Goal: Entertainment & Leisure: Browse casually

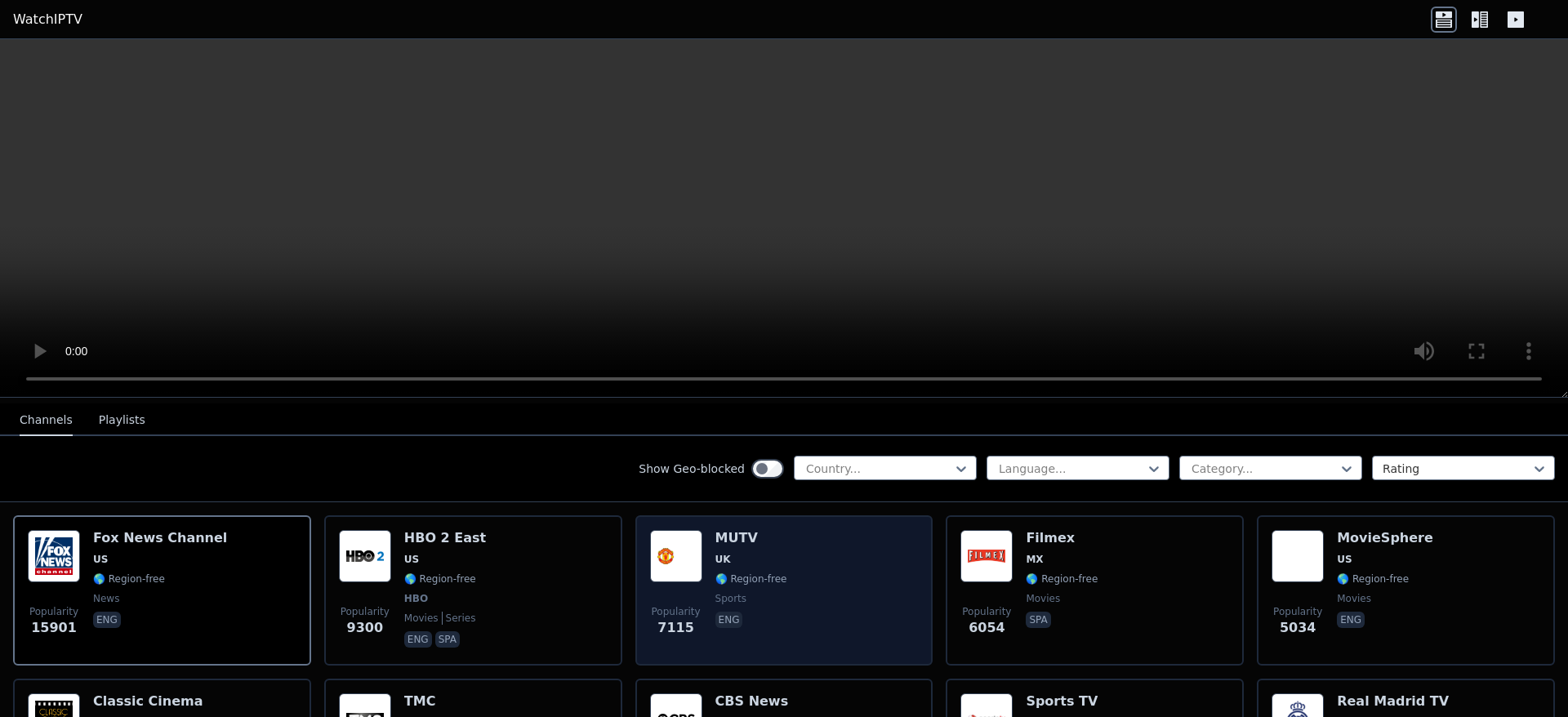
scroll to position [163, 0]
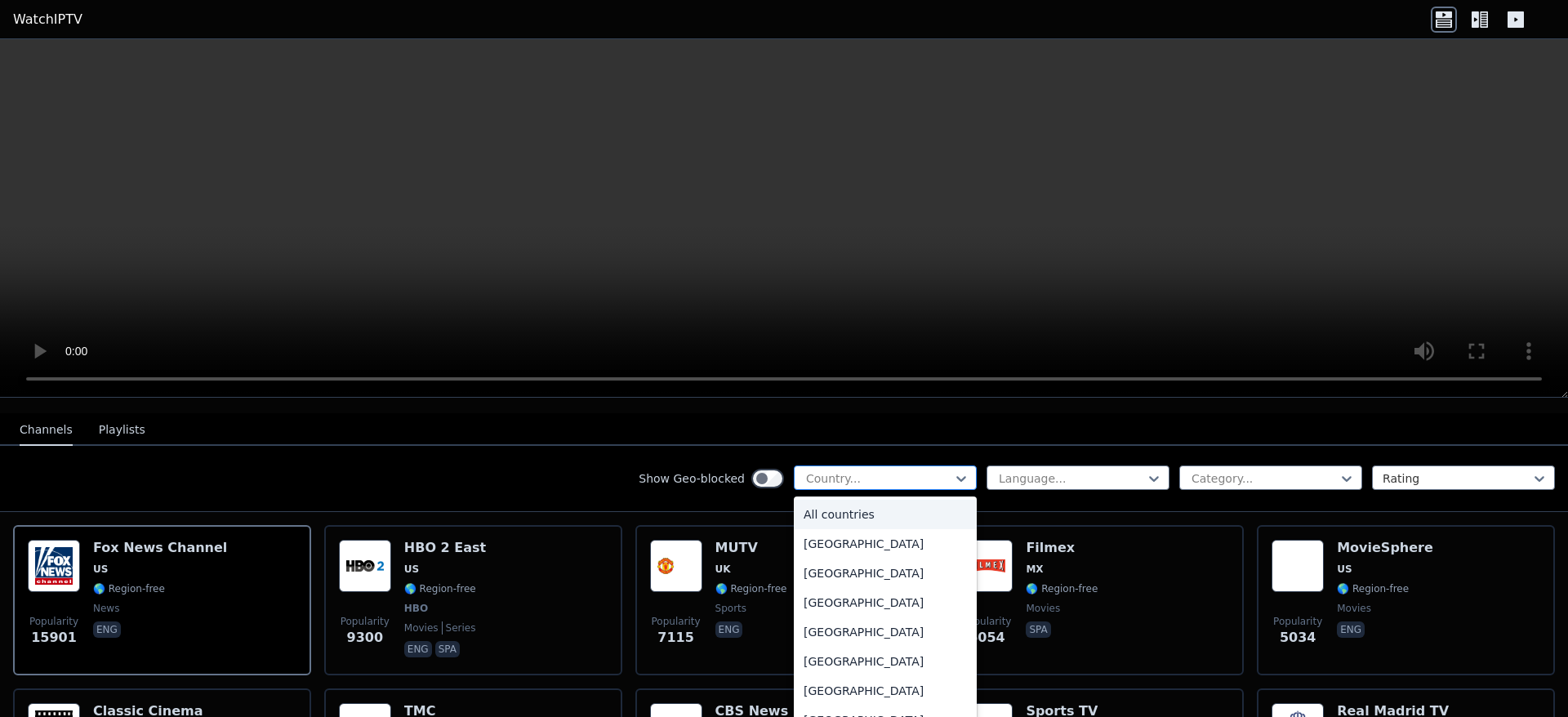
click at [938, 470] on div at bounding box center [878, 478] width 148 height 16
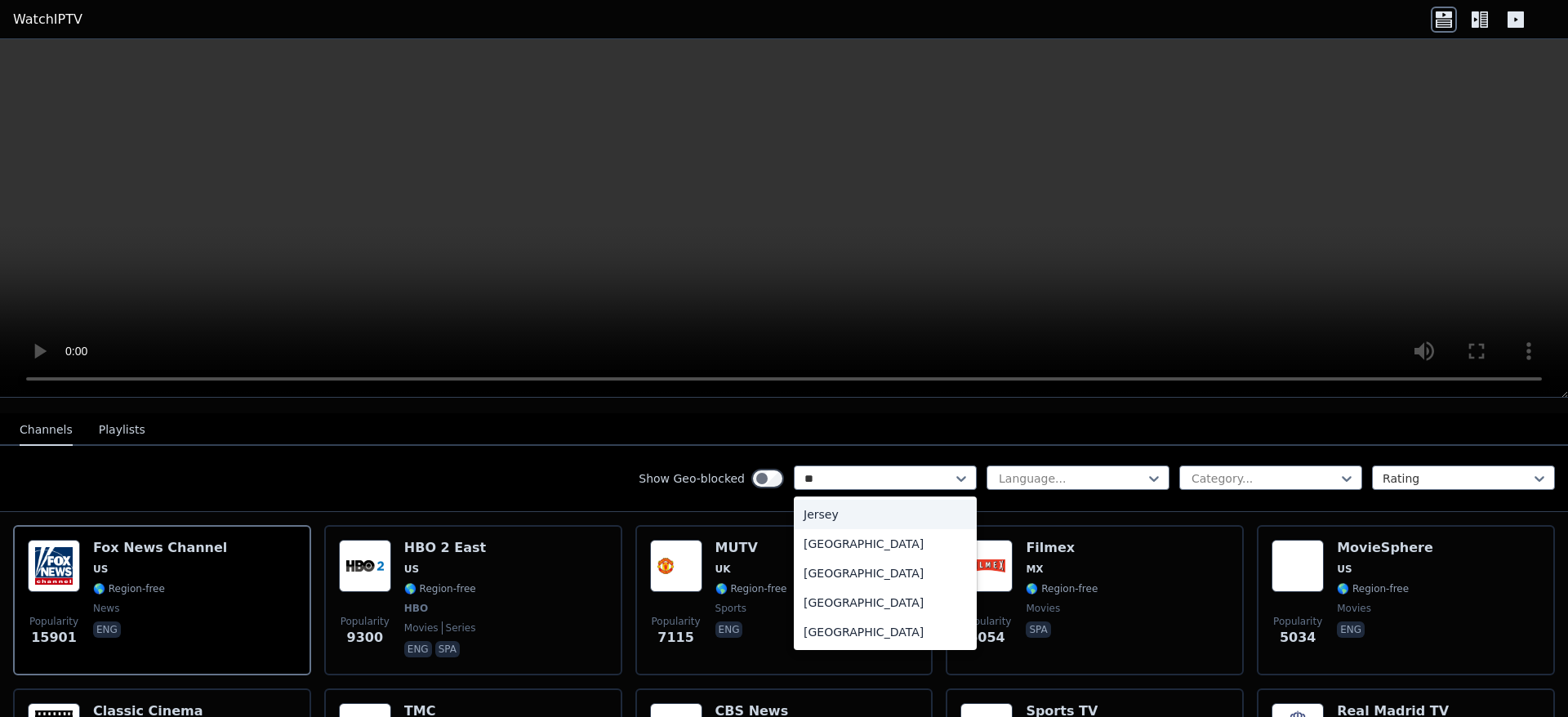
type input "***"
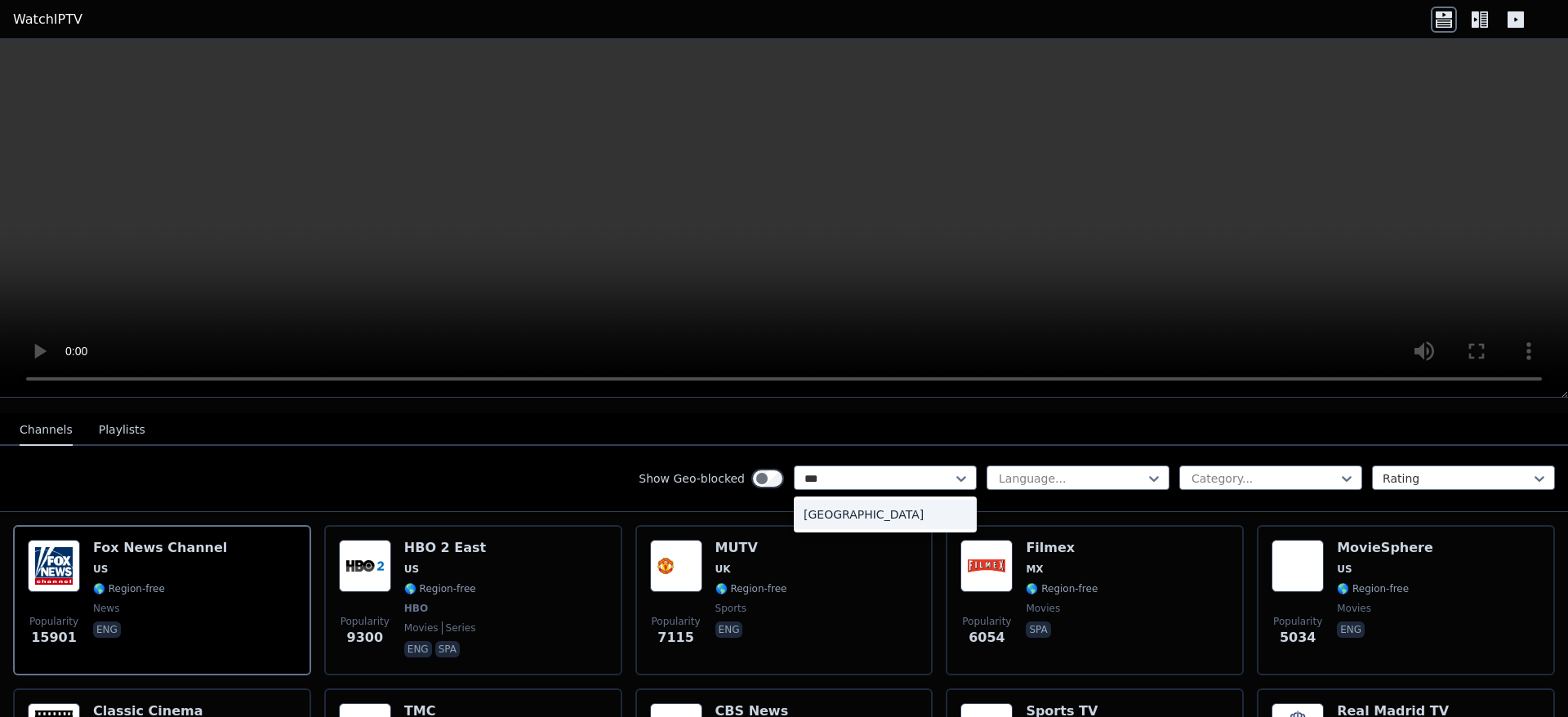
click at [826, 500] on div "[GEOGRAPHIC_DATA]" at bounding box center [885, 514] width 183 height 29
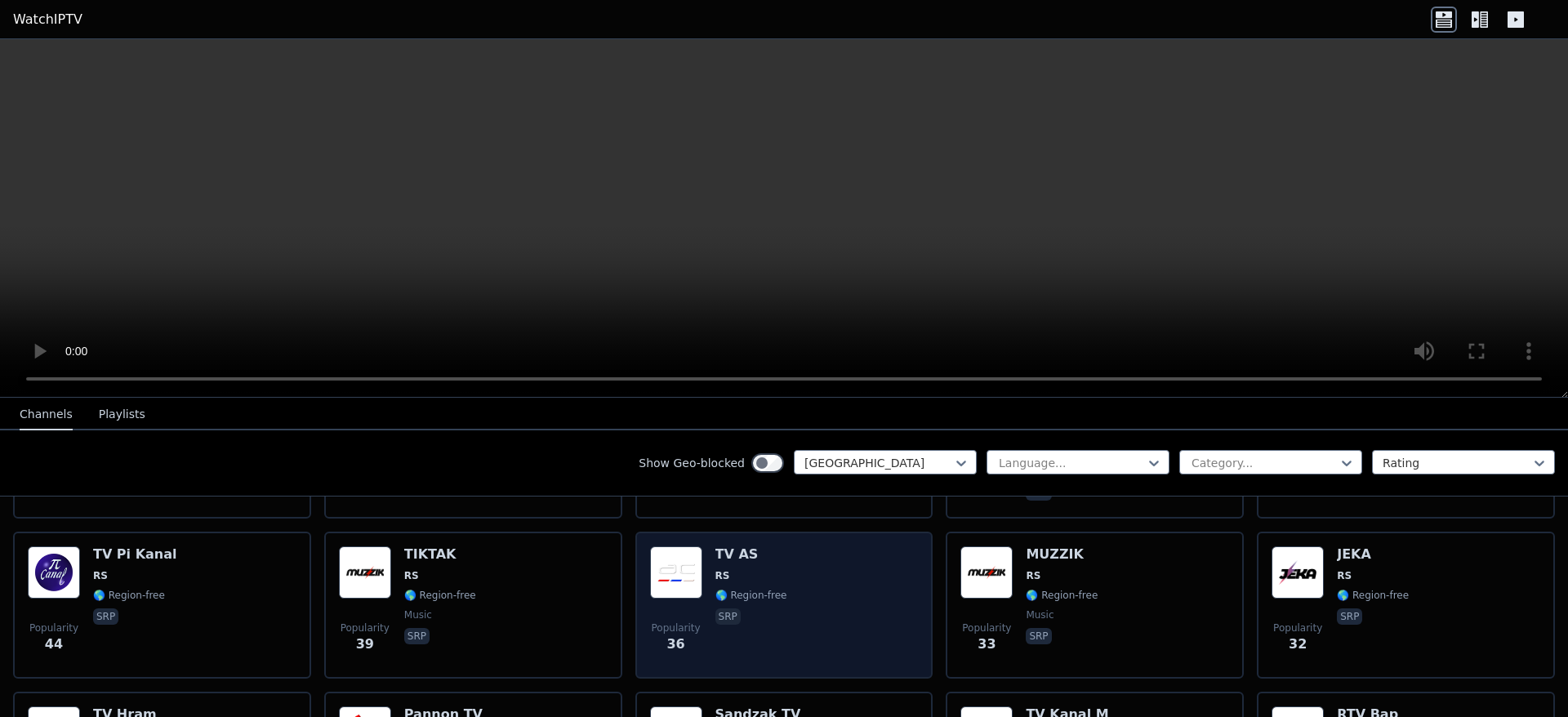
scroll to position [653, 0]
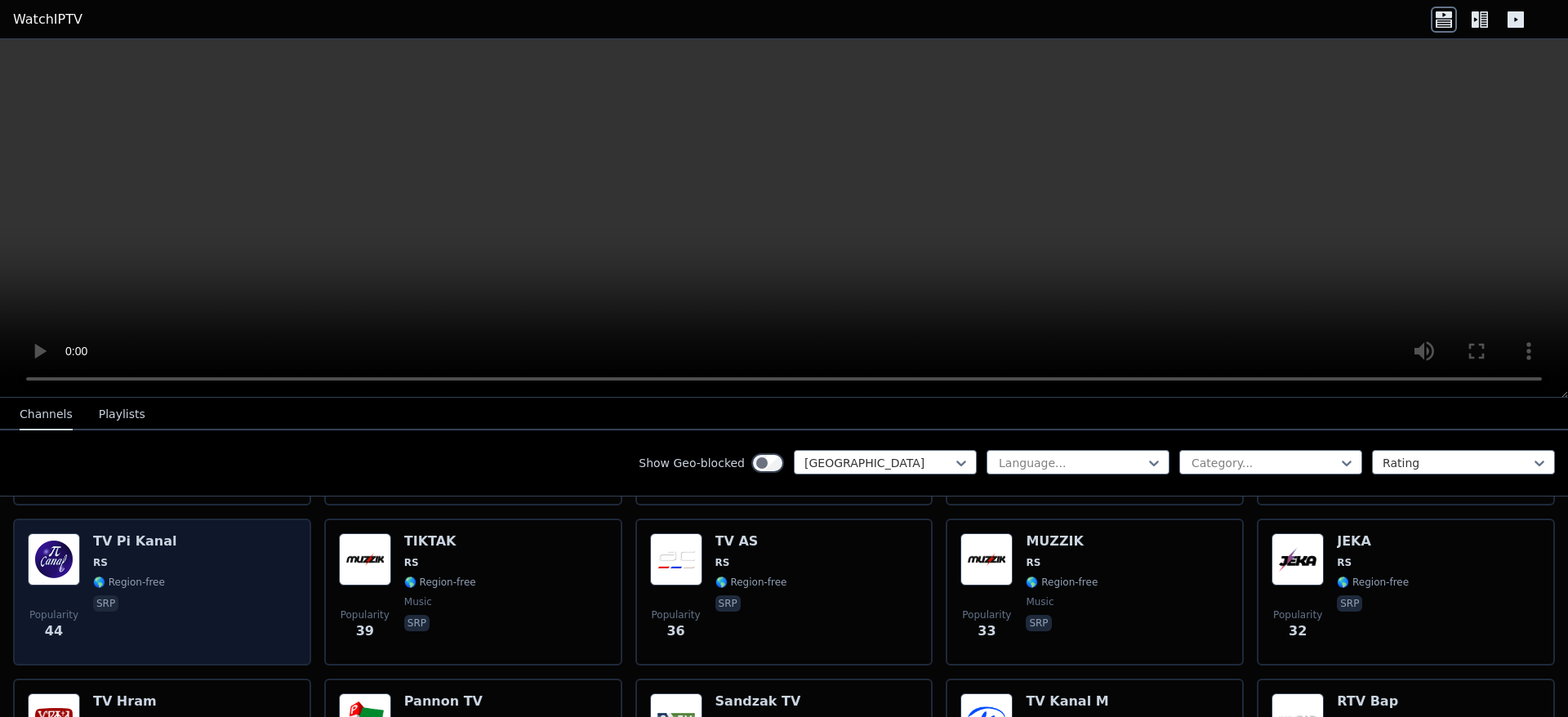
click at [196, 612] on div "Popularity 44 TV Pi Kanal RS 🌎 Region-free srp" at bounding box center [162, 592] width 269 height 117
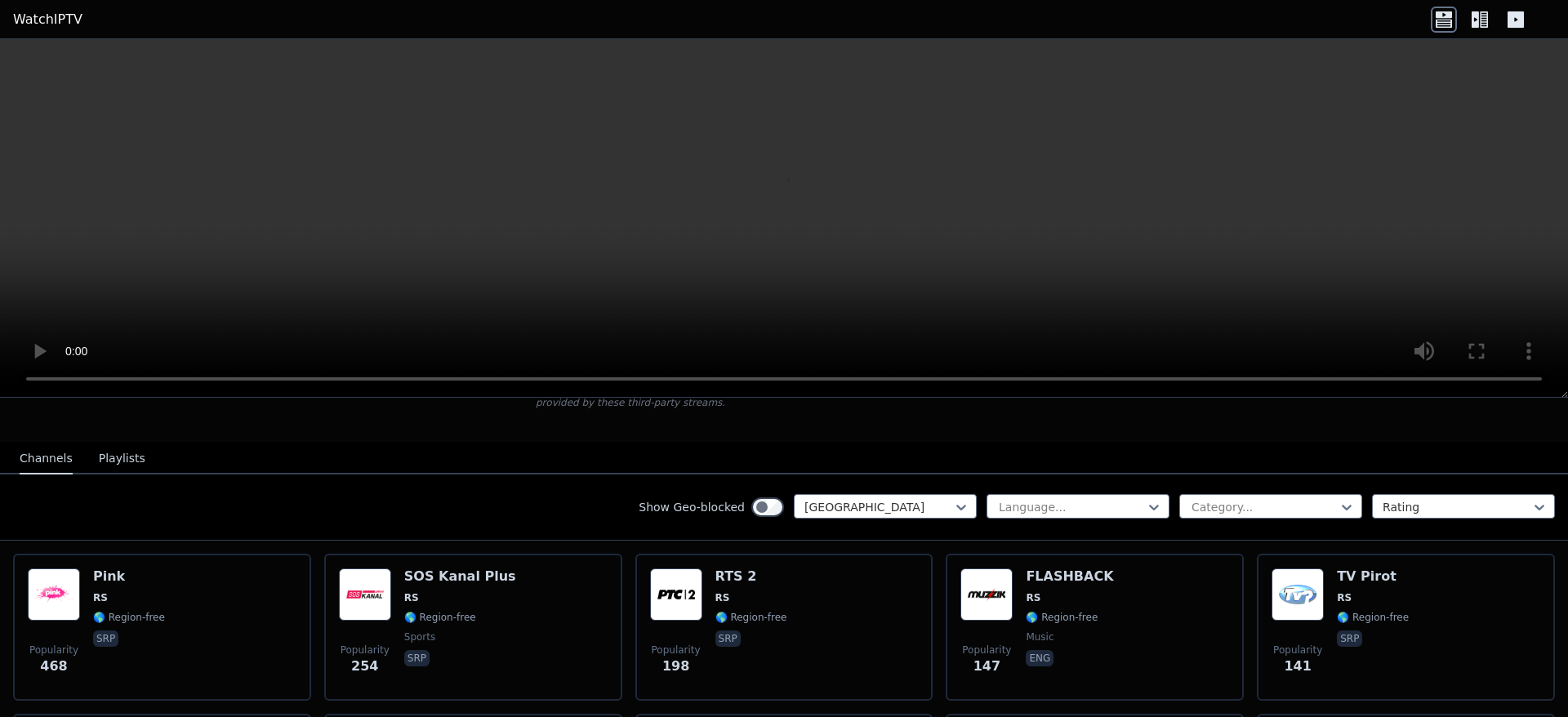
scroll to position [163, 0]
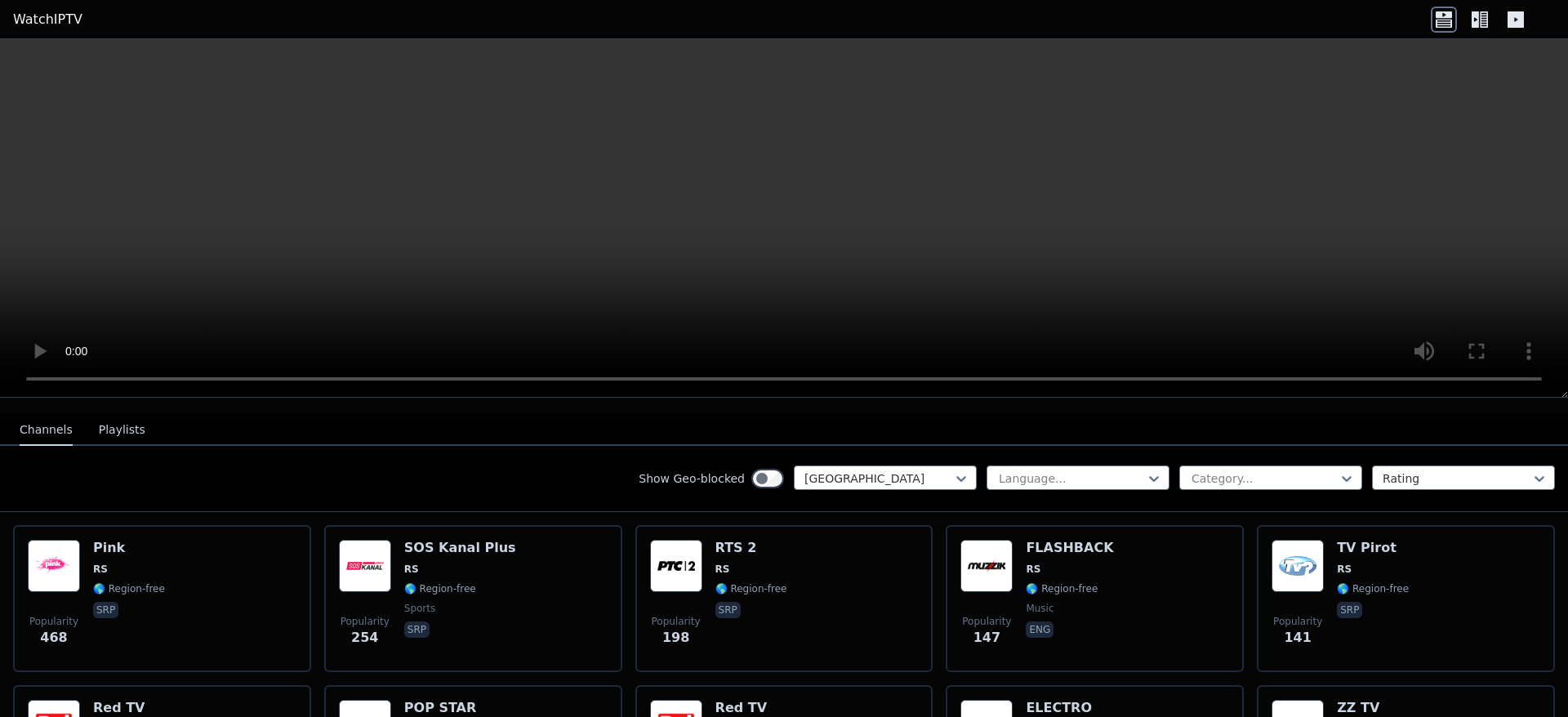
click at [99, 422] on button "Playlists" at bounding box center [122, 429] width 46 height 31
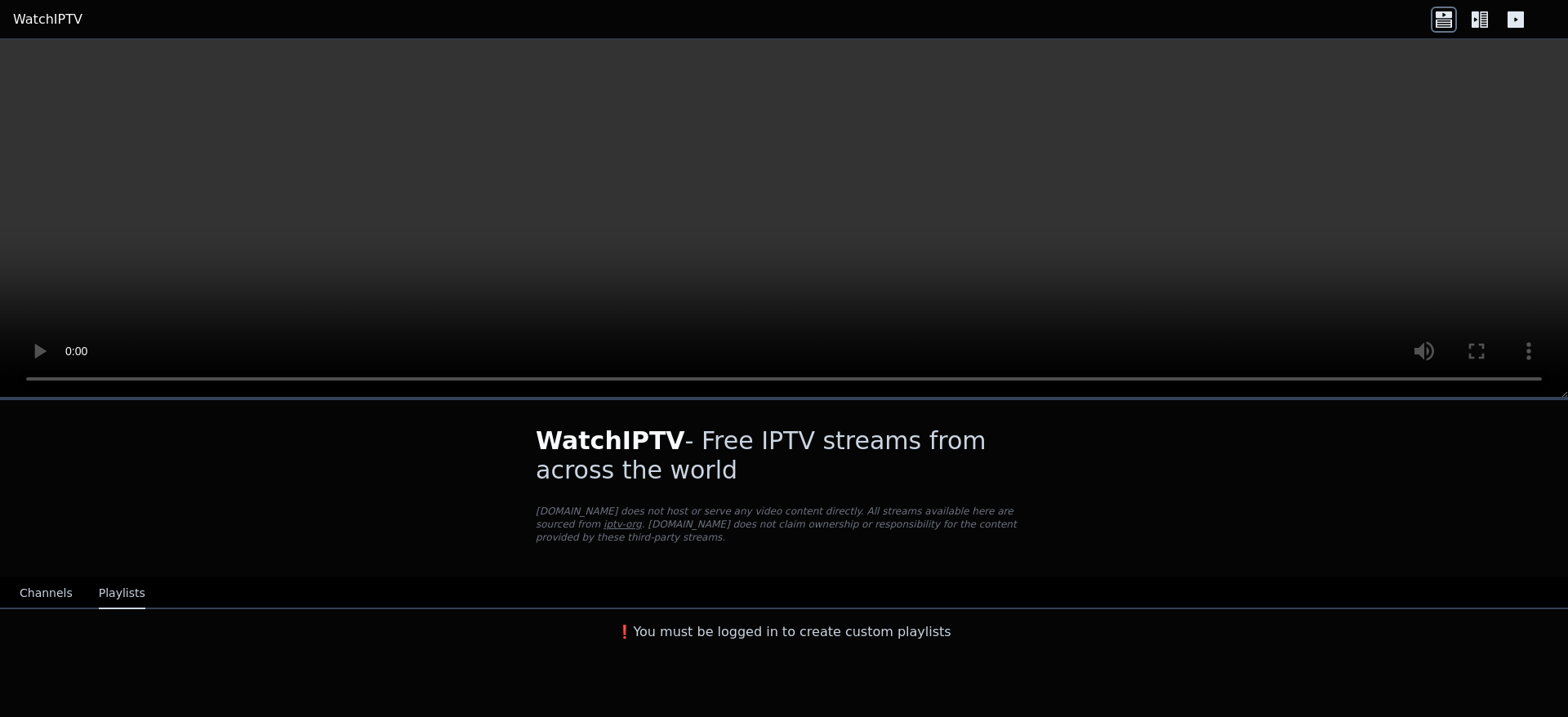
scroll to position [0, 0]
click at [24, 578] on button "Channels" at bounding box center [46, 593] width 53 height 31
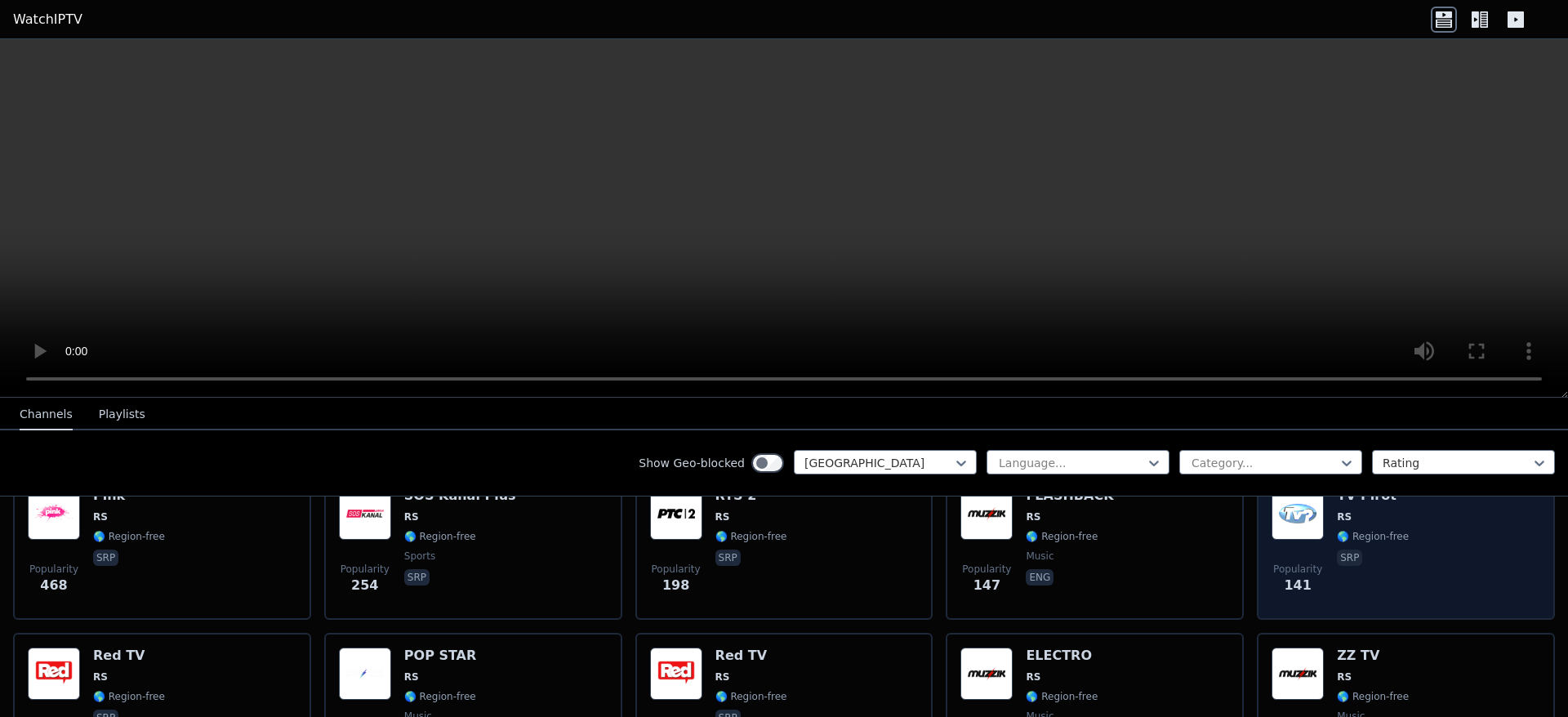
scroll to position [245, 0]
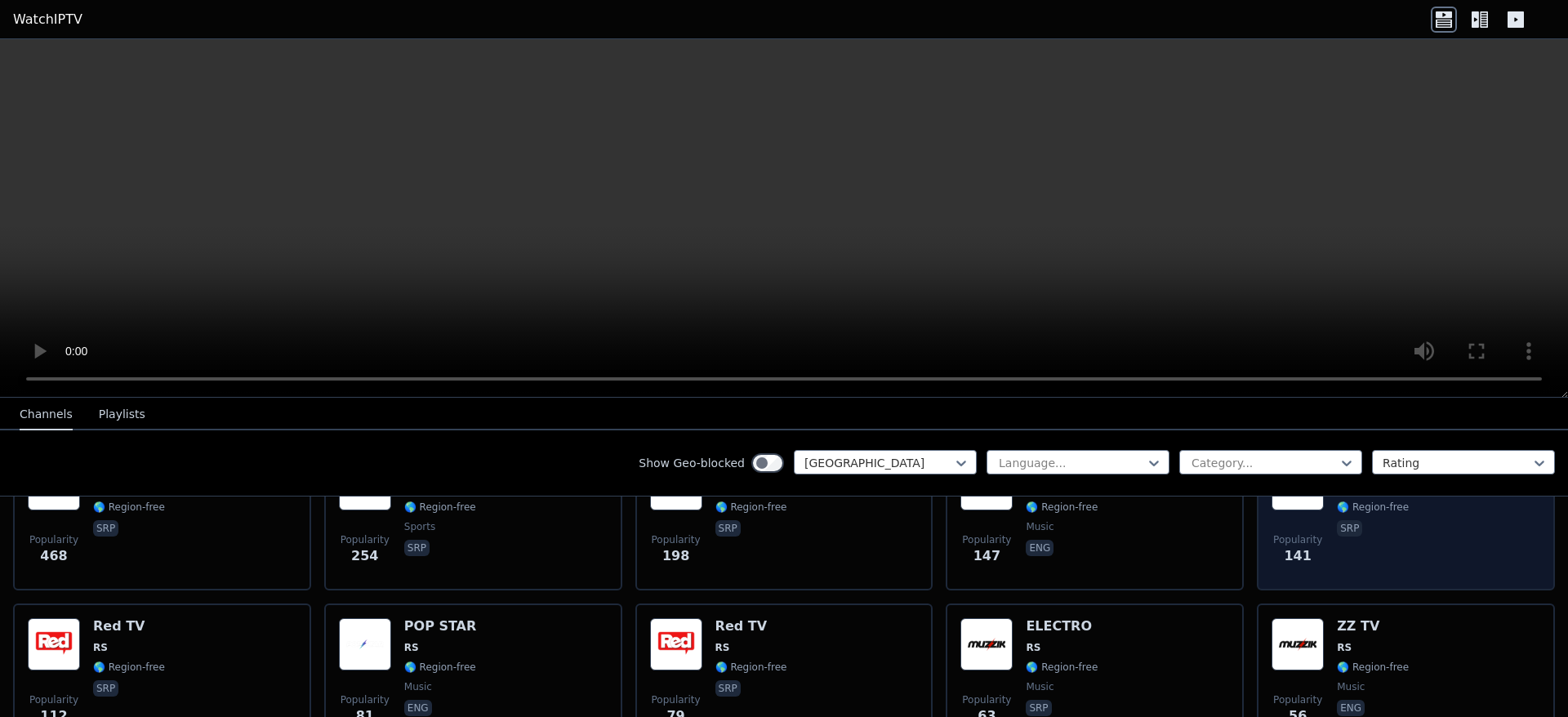
click at [1353, 566] on div "Popularity 141 TV Pirot RS 🌎 Region-free srp" at bounding box center [1406, 516] width 298 height 147
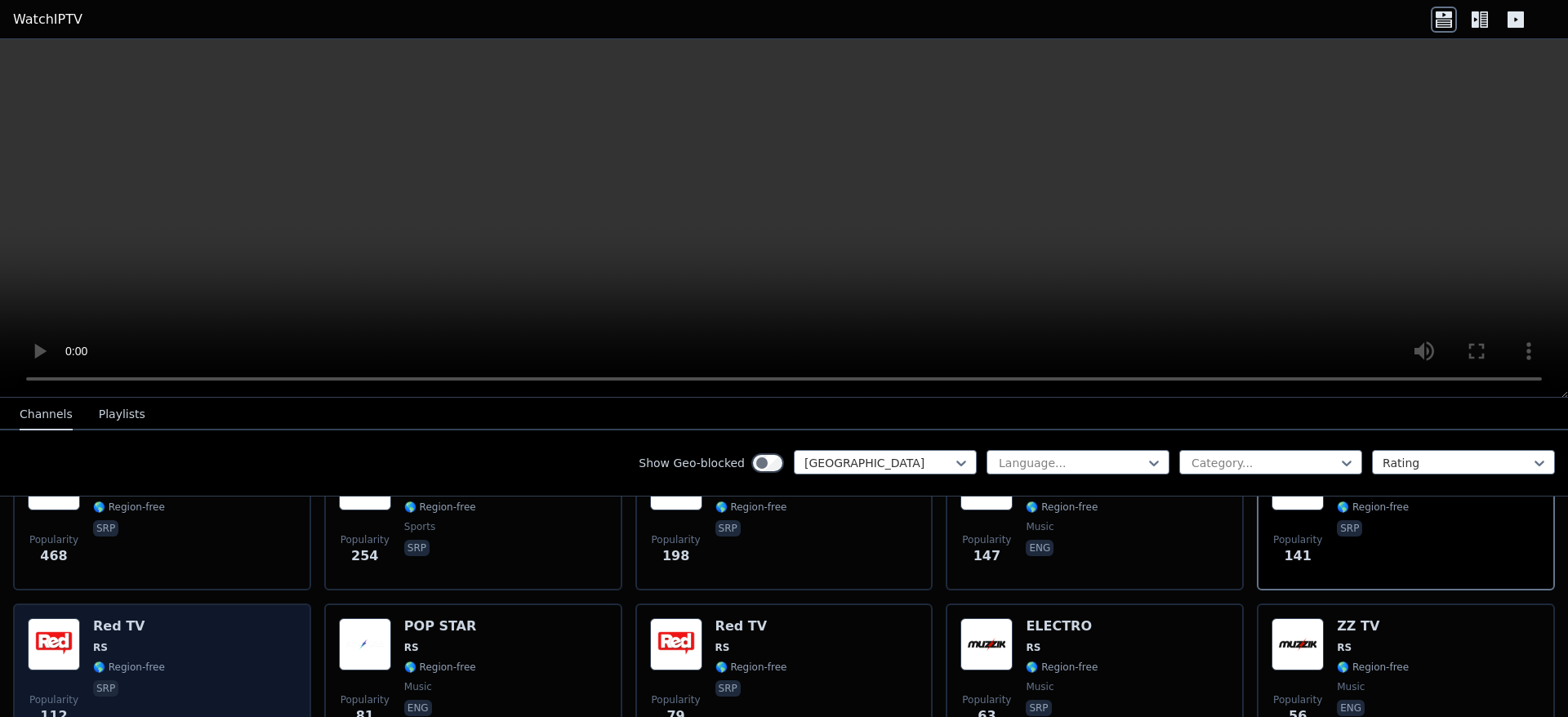
click at [182, 638] on div "Popularity 112 Red TV RS 🌎 Region-free srp" at bounding box center [162, 676] width 269 height 117
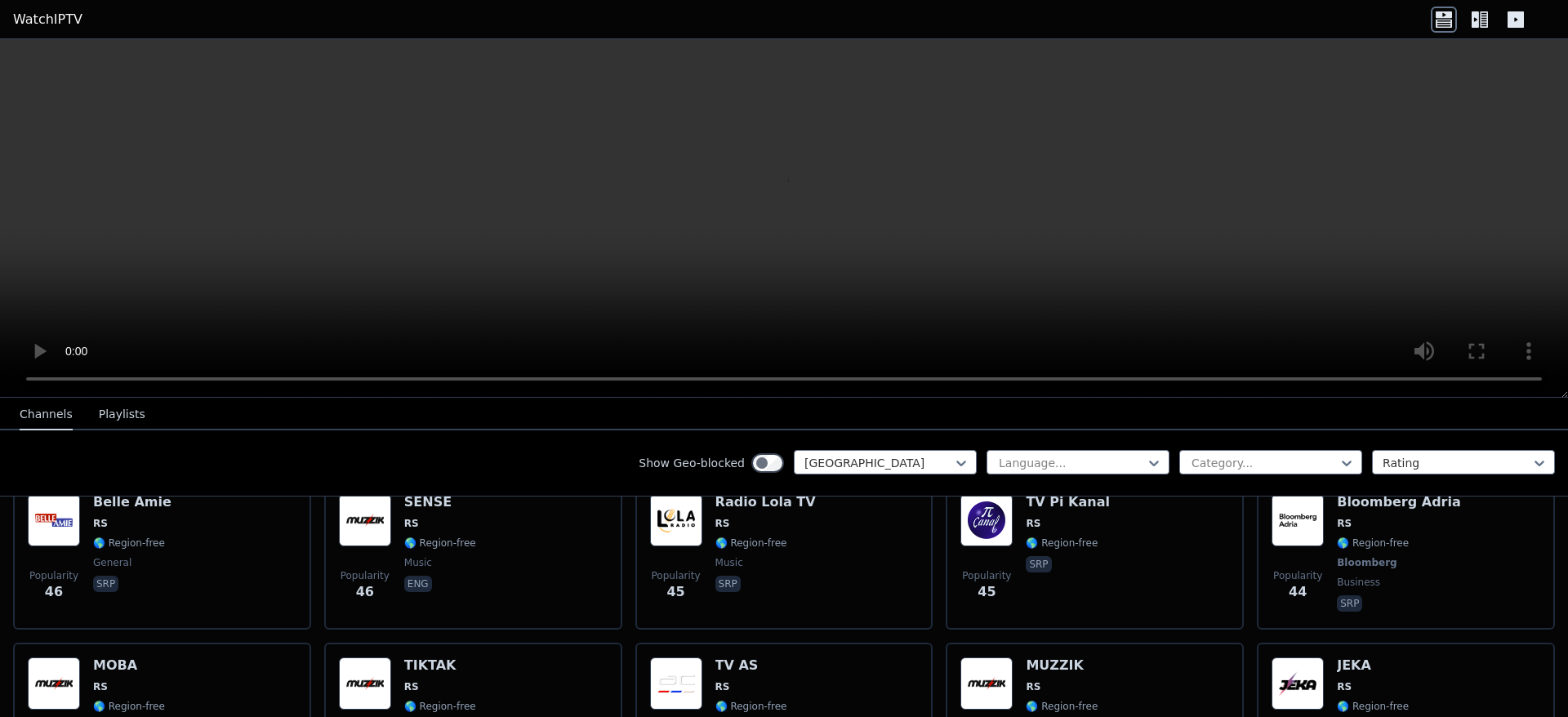
scroll to position [735, 0]
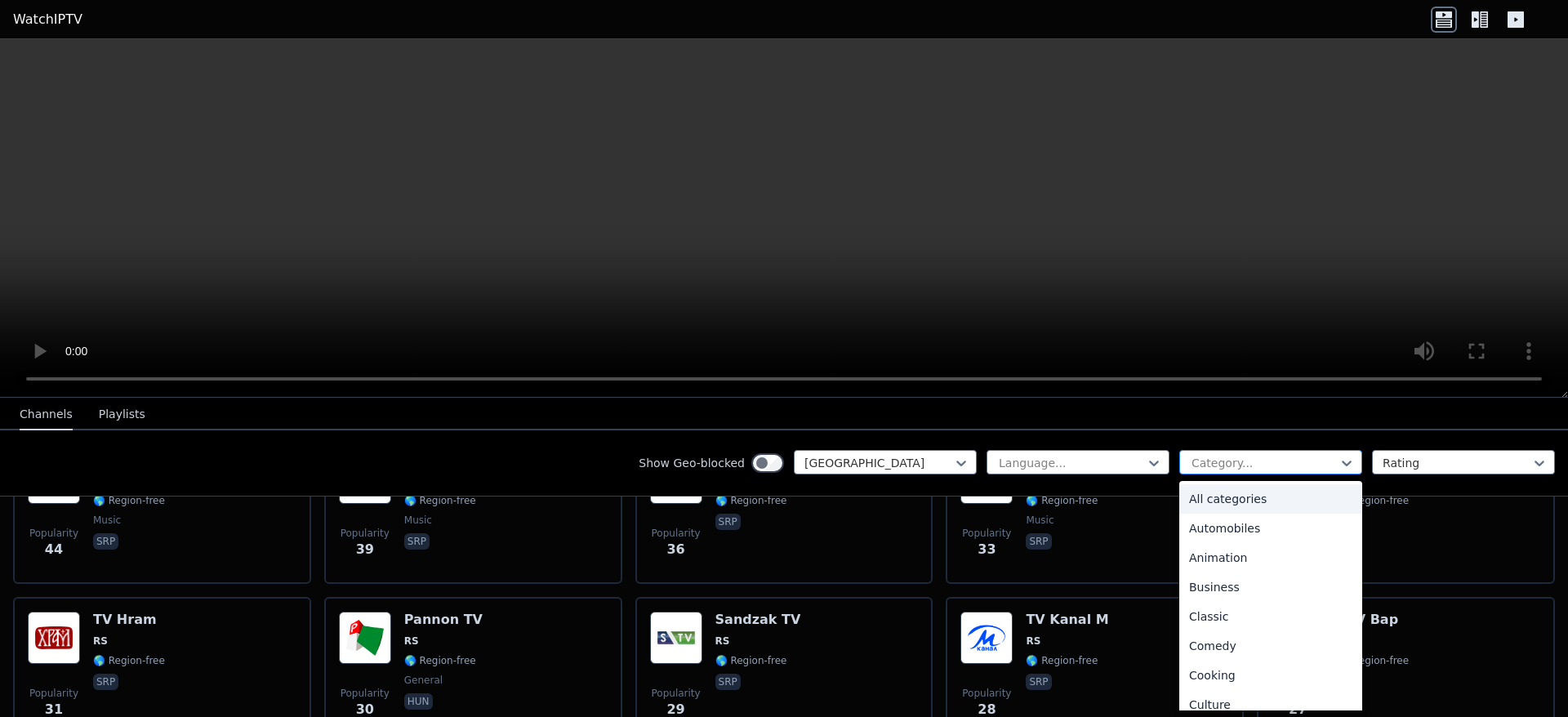
click at [1228, 461] on div at bounding box center [1263, 462] width 148 height 16
click at [1223, 631] on div "Sports" at bounding box center [1271, 633] width 183 height 29
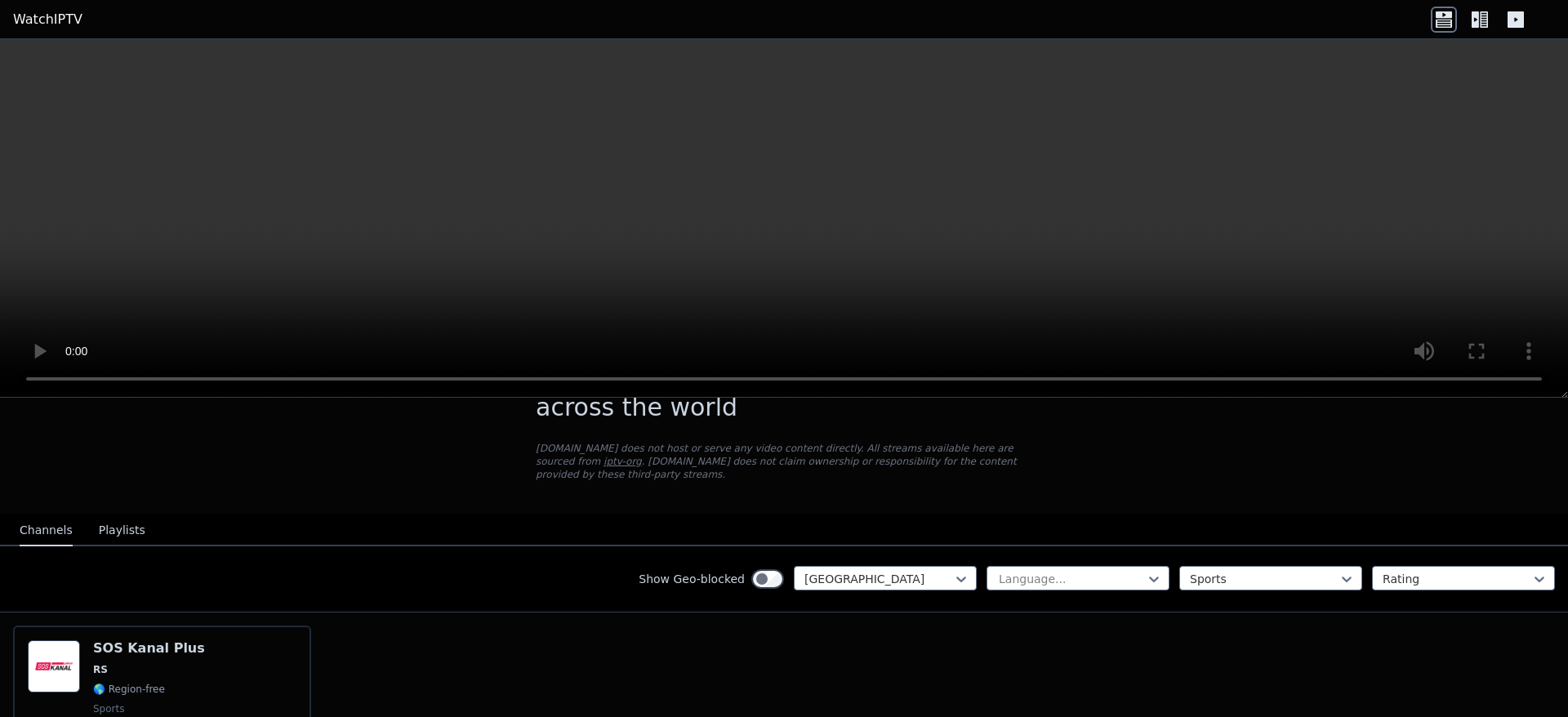
scroll to position [82, 0]
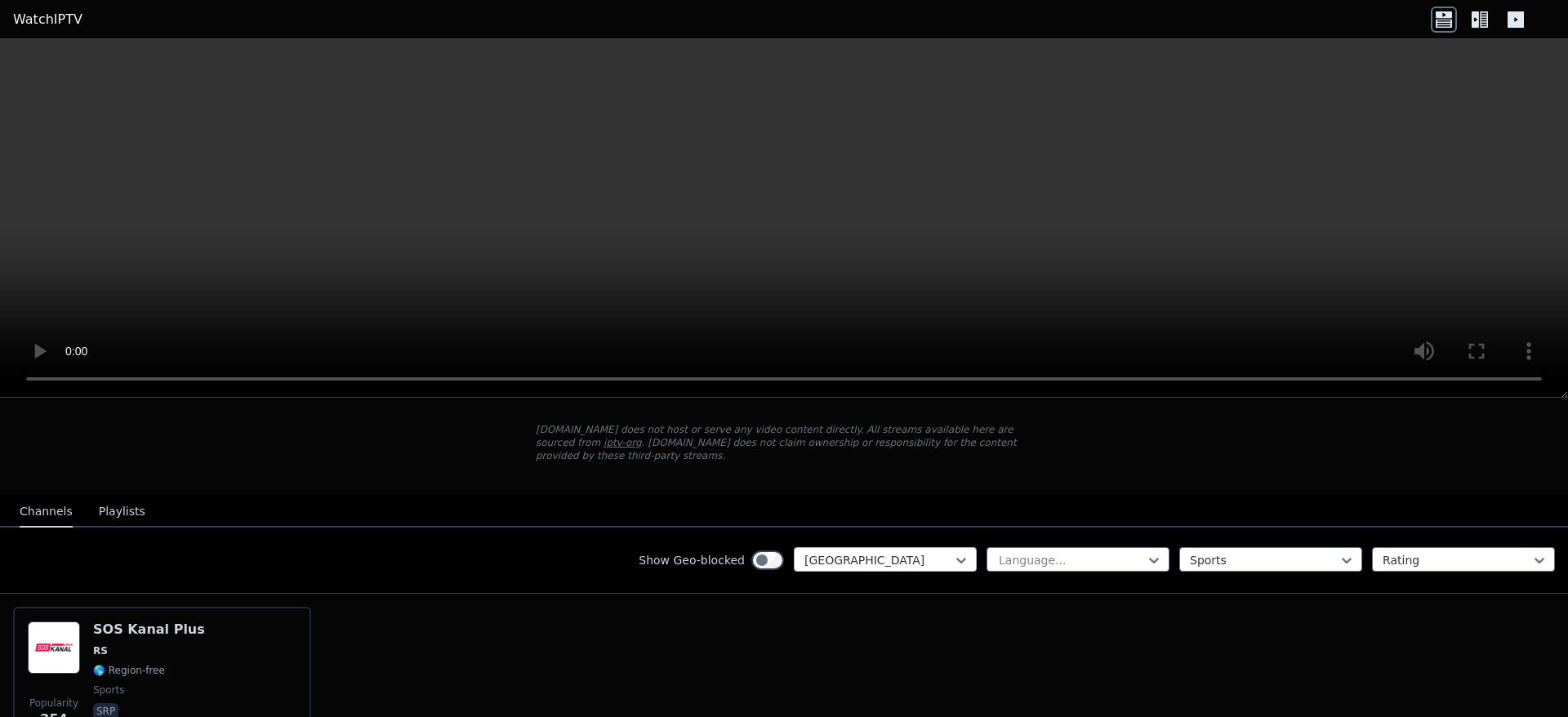
click at [907, 552] on div at bounding box center [878, 560] width 148 height 16
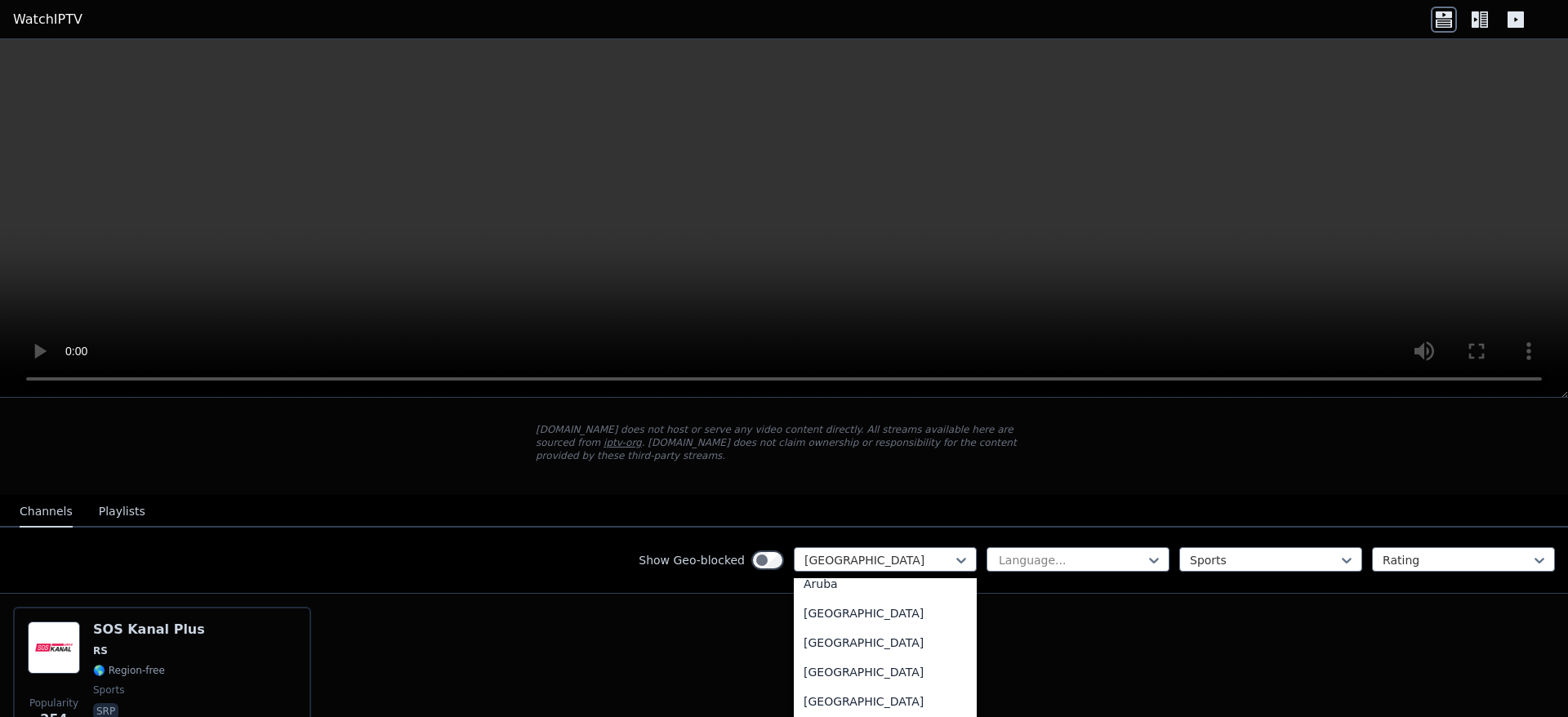
scroll to position [0, 0]
click at [837, 586] on div "All countries" at bounding box center [885, 595] width 183 height 29
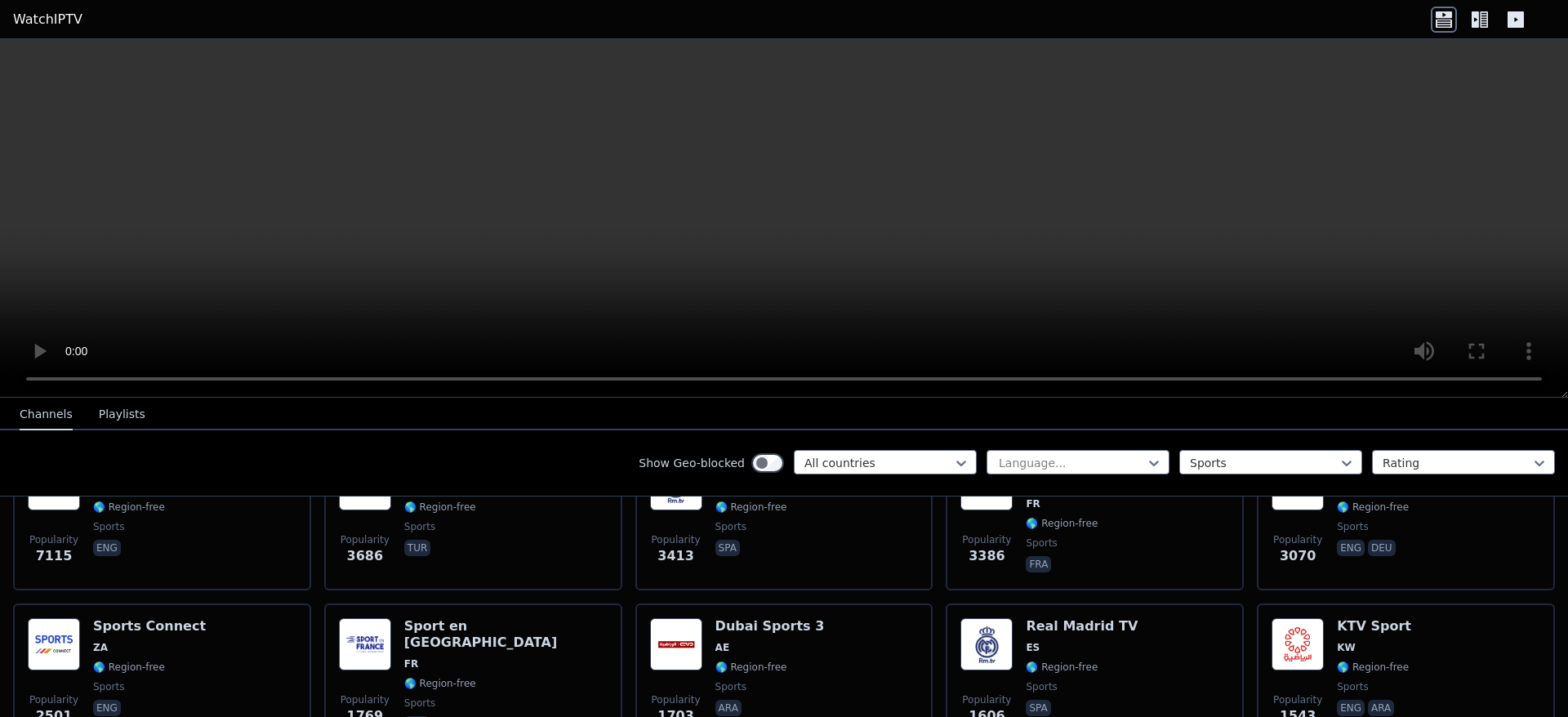
scroll to position [163, 0]
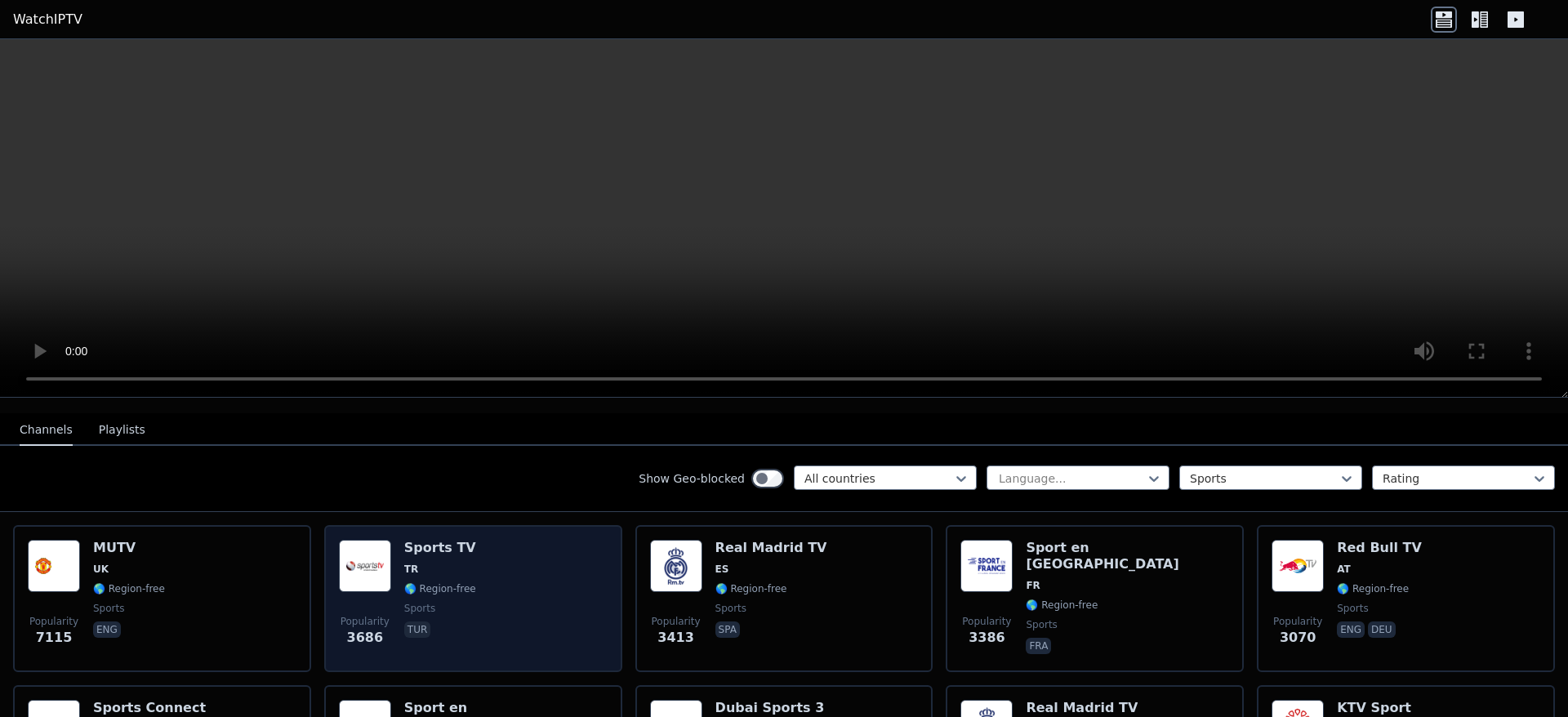
click at [535, 605] on div "Popularity 3686 Sports TV TR 🌎 Region-free sports tur" at bounding box center [473, 598] width 269 height 117
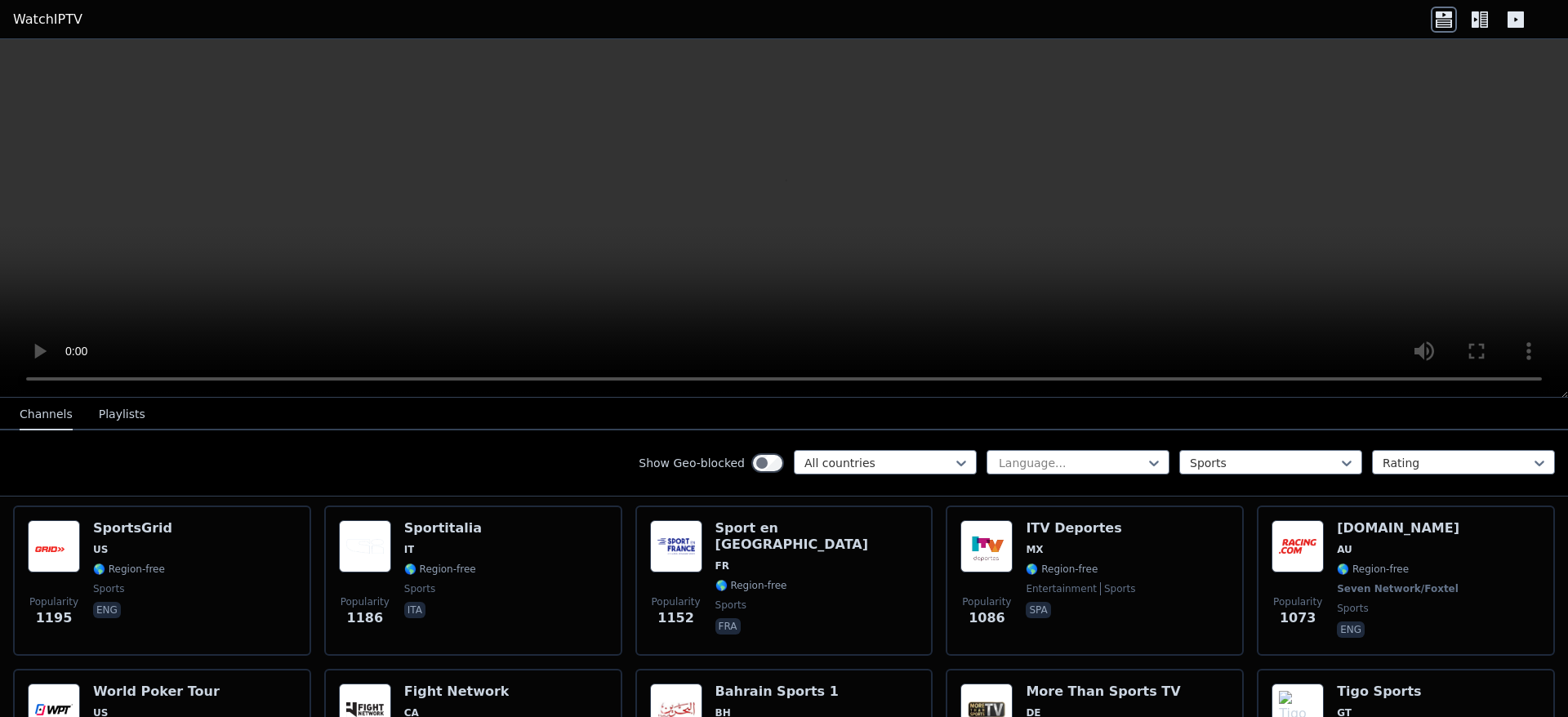
scroll to position [653, 0]
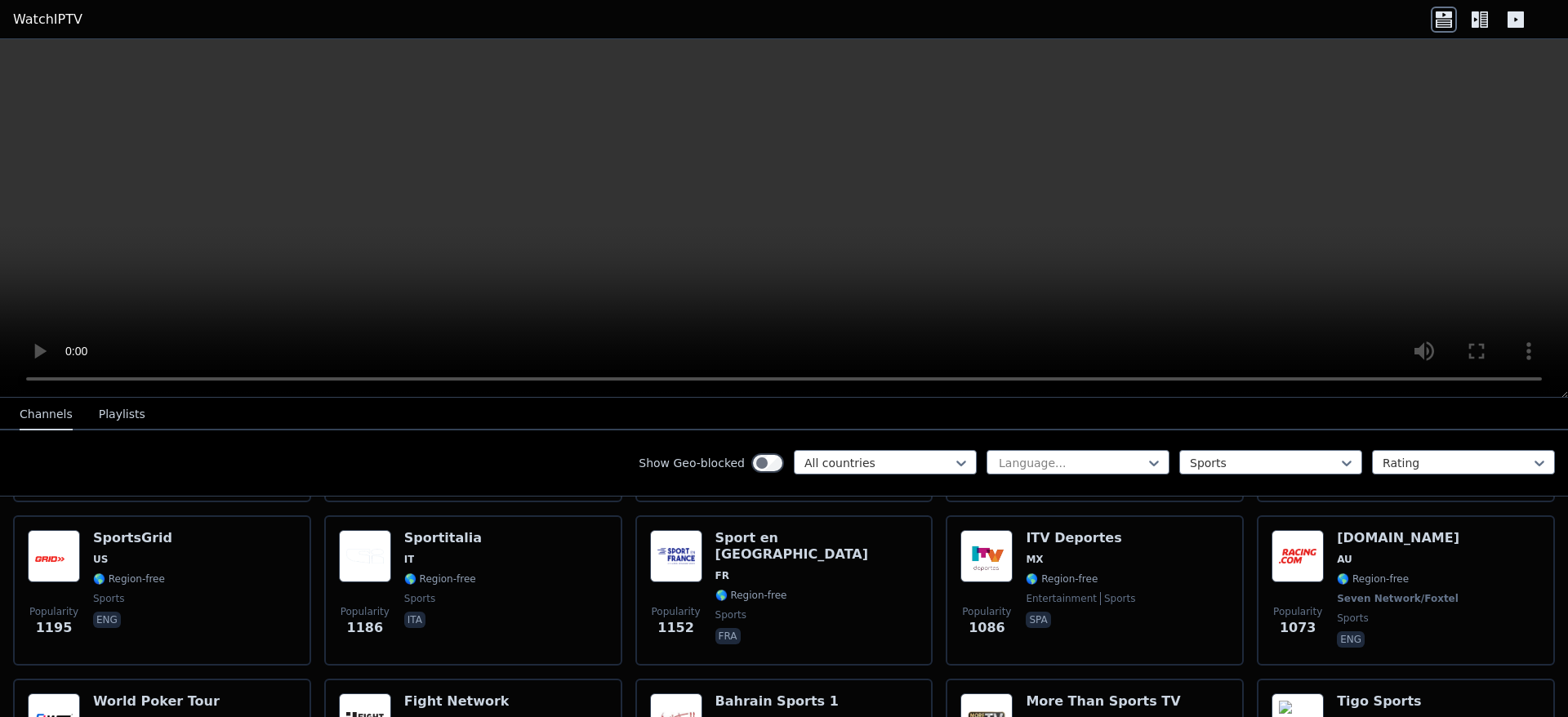
click at [1514, 22] on icon at bounding box center [1516, 20] width 16 height 16
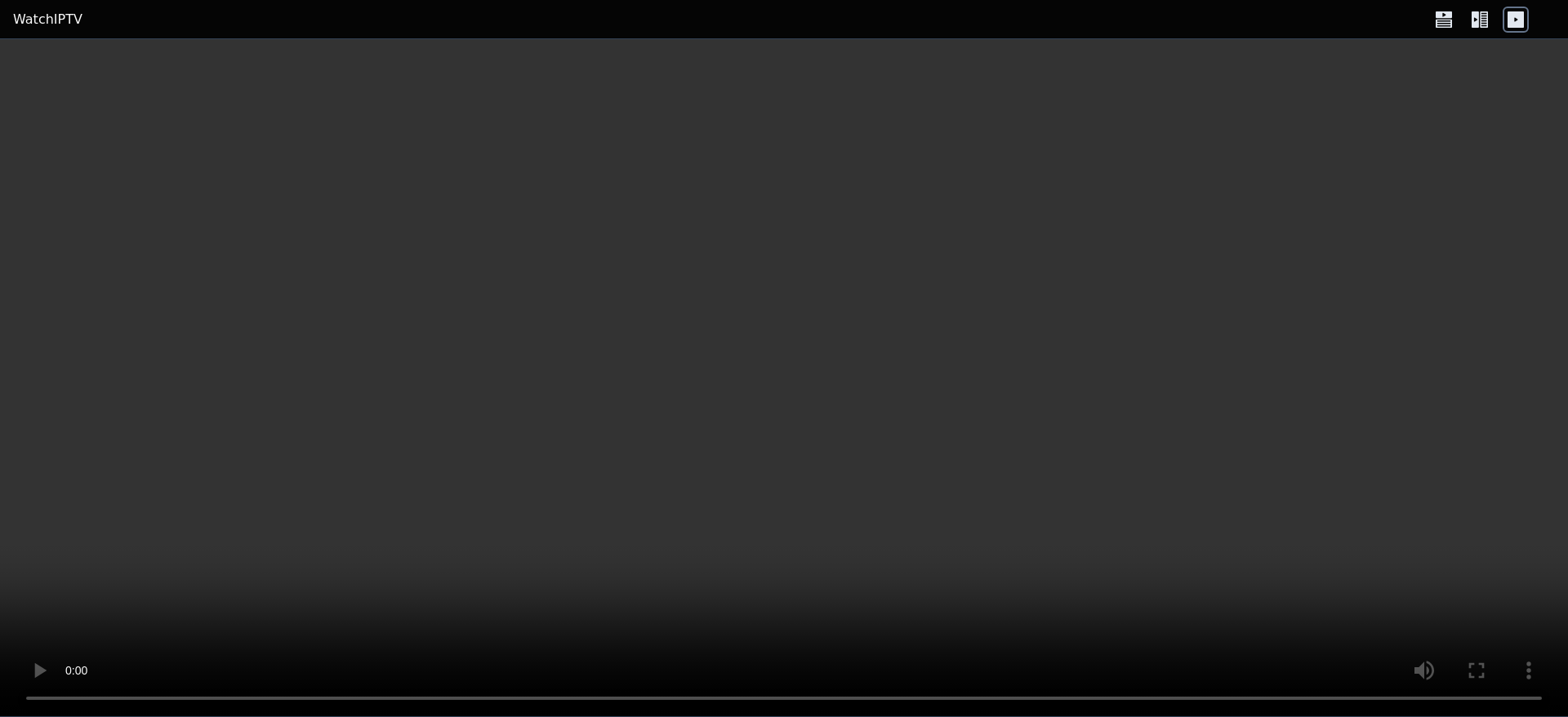
click at [1487, 21] on icon at bounding box center [1484, 20] width 8 height 16
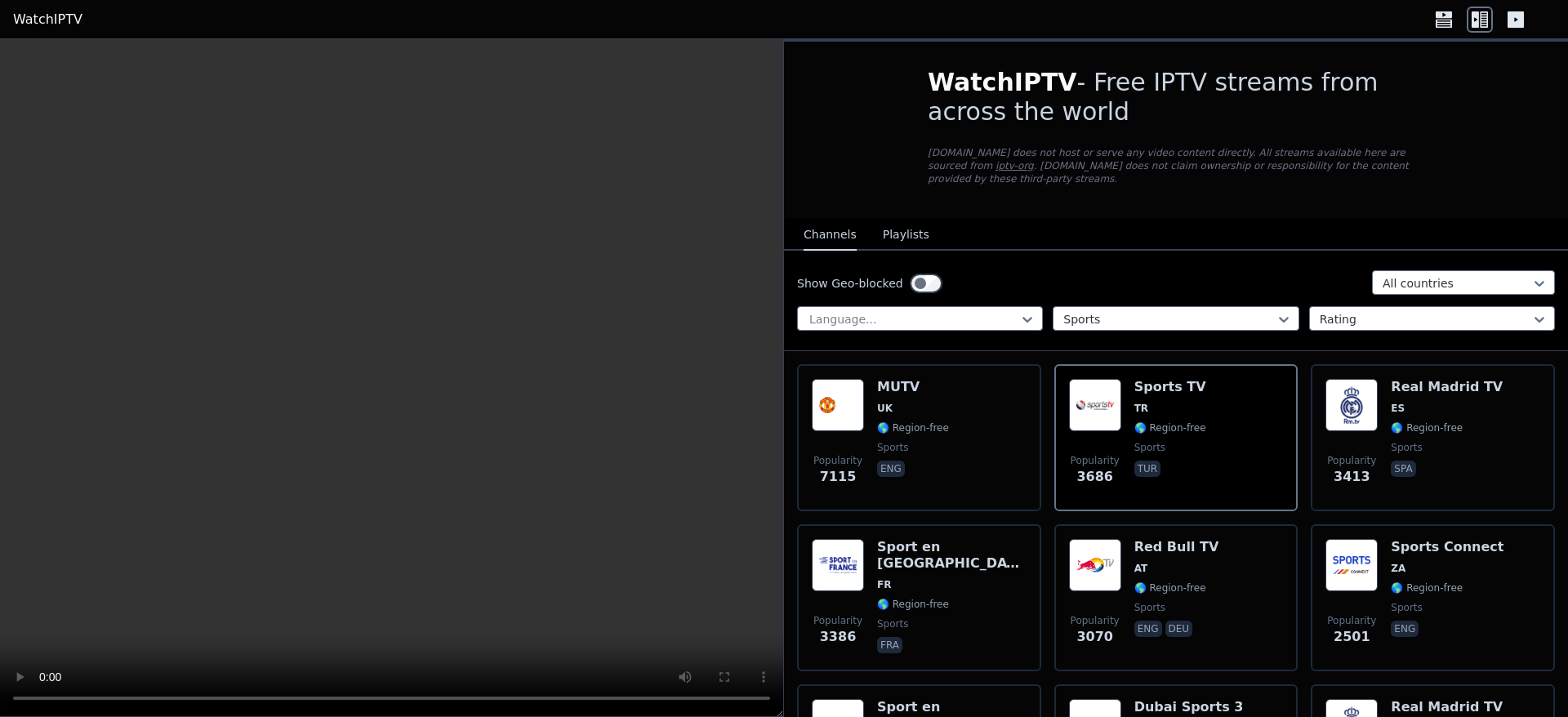
click at [1439, 22] on icon at bounding box center [1444, 22] width 16 height 8
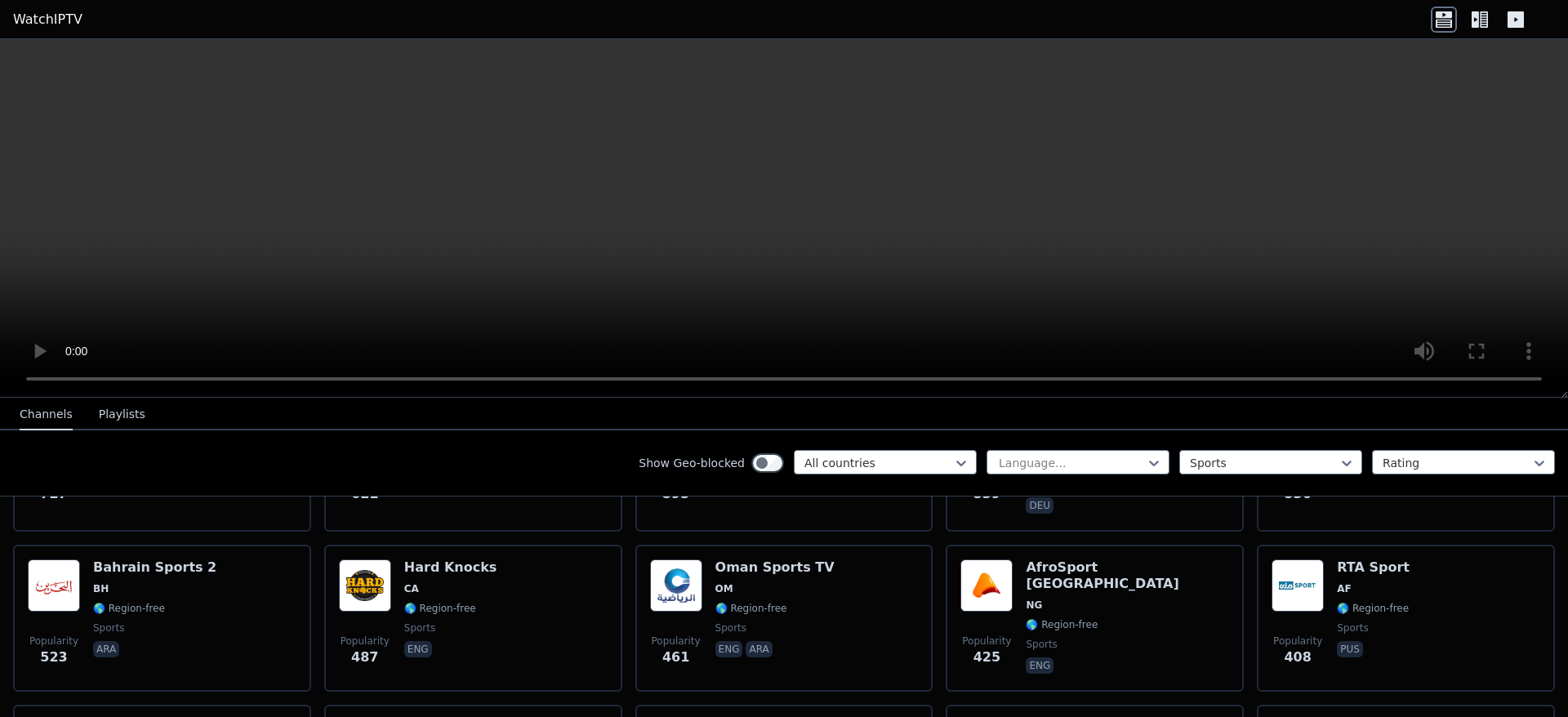
scroll to position [1306, 0]
